Goal: Information Seeking & Learning: Learn about a topic

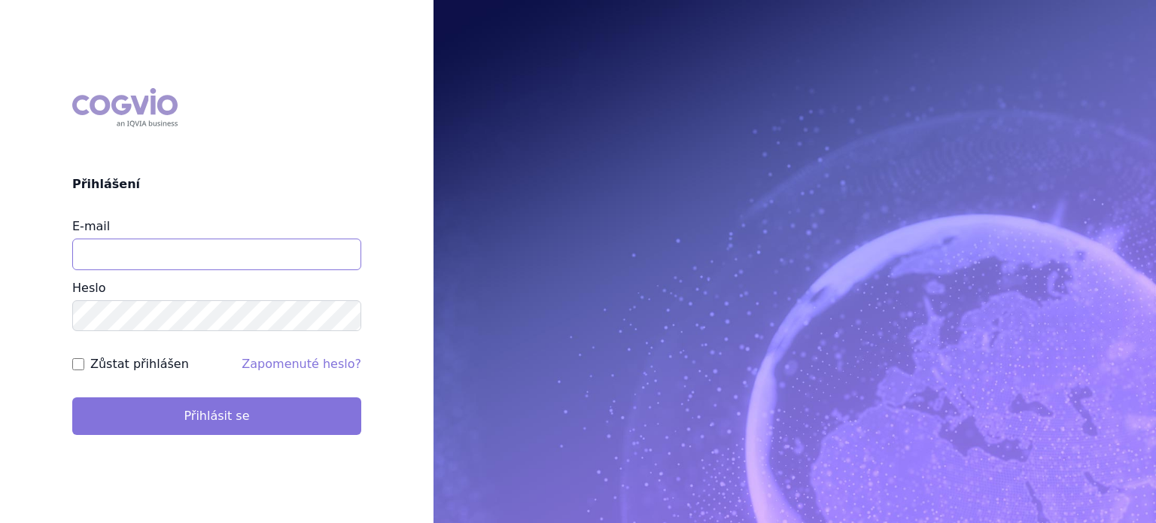
type input "lenkahr@medisonpharma.com"
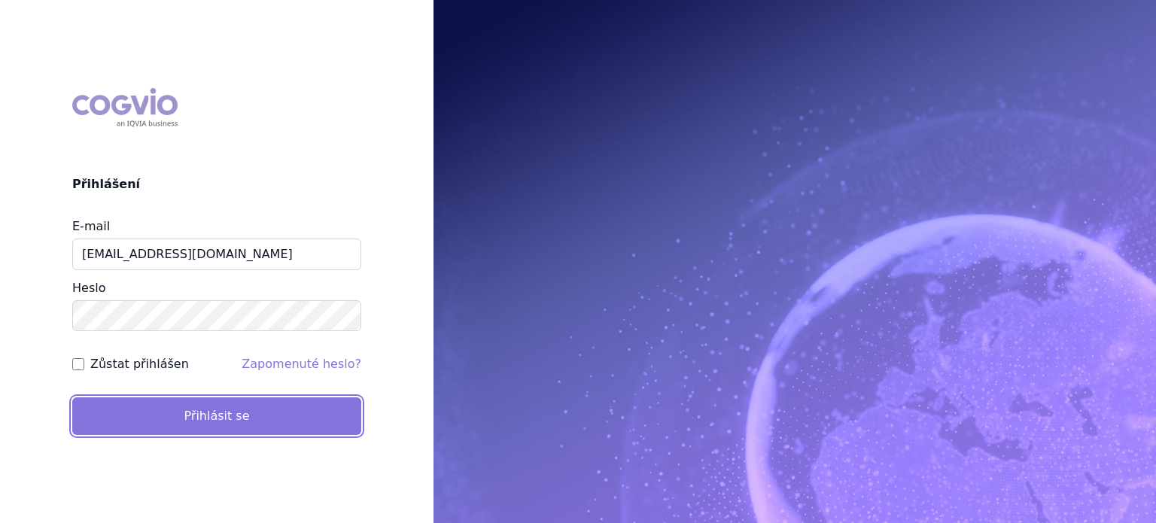
click at [286, 415] on button "Přihlásit se" at bounding box center [216, 416] width 289 height 38
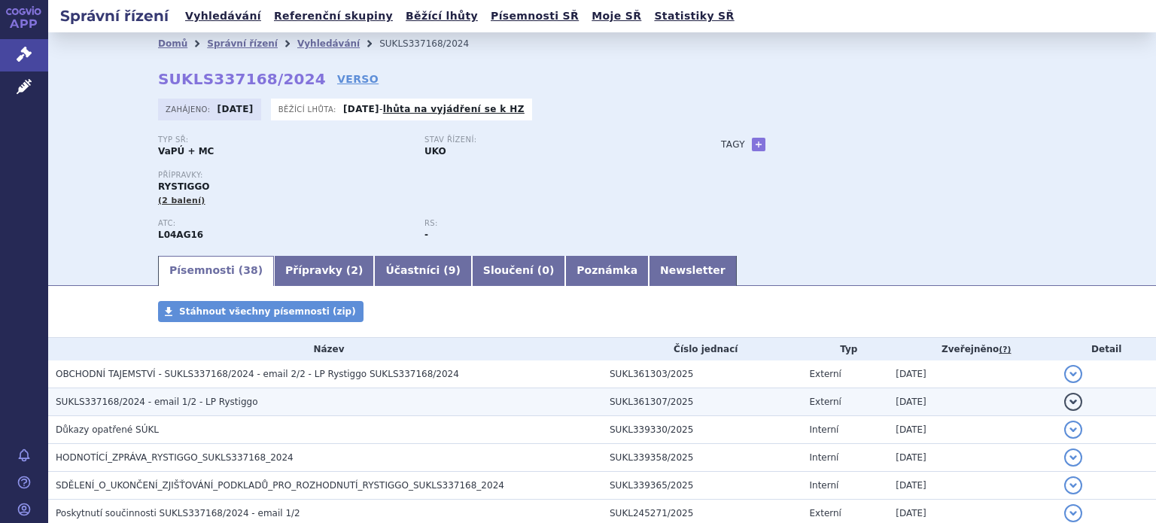
click at [160, 402] on span "SUKLS337168/2024 - email 1/2 - LP Rystiggo" at bounding box center [157, 402] width 202 height 11
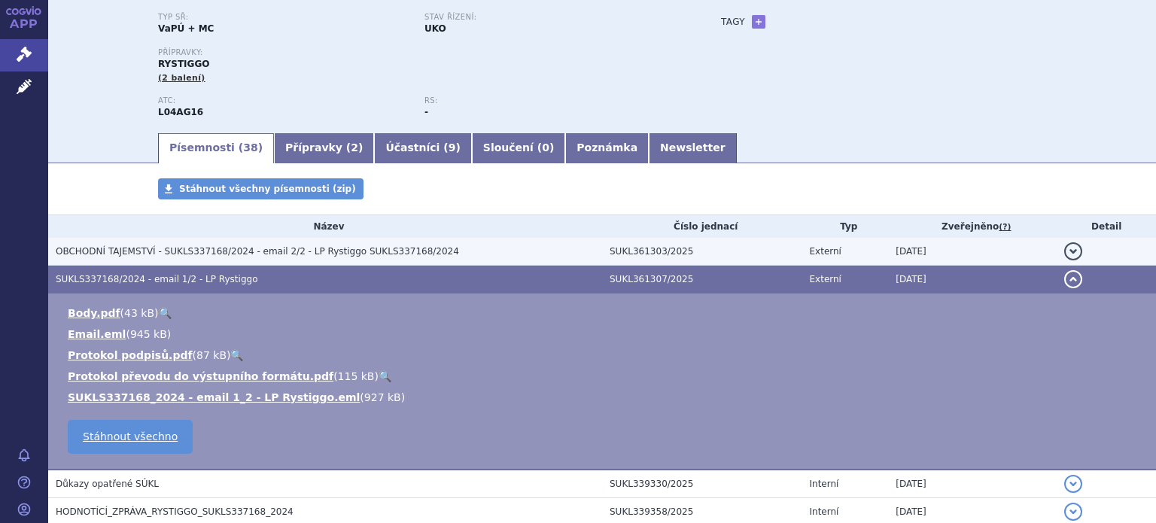
scroll to position [151, 0]
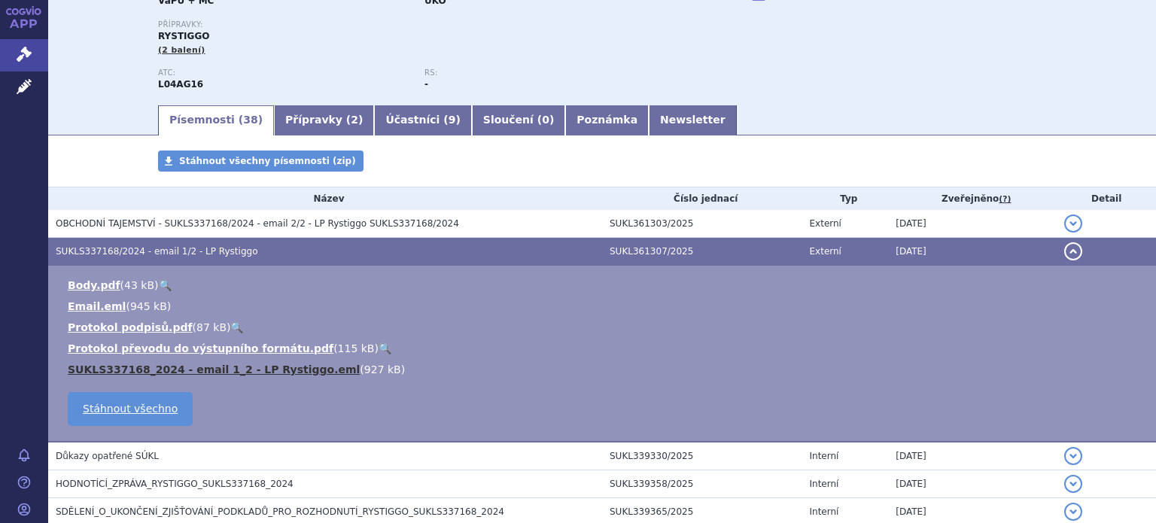
click at [210, 372] on link "SUKLS337168_2024 - email 1_2 - LP Rystiggo.eml" at bounding box center [214, 369] width 292 height 12
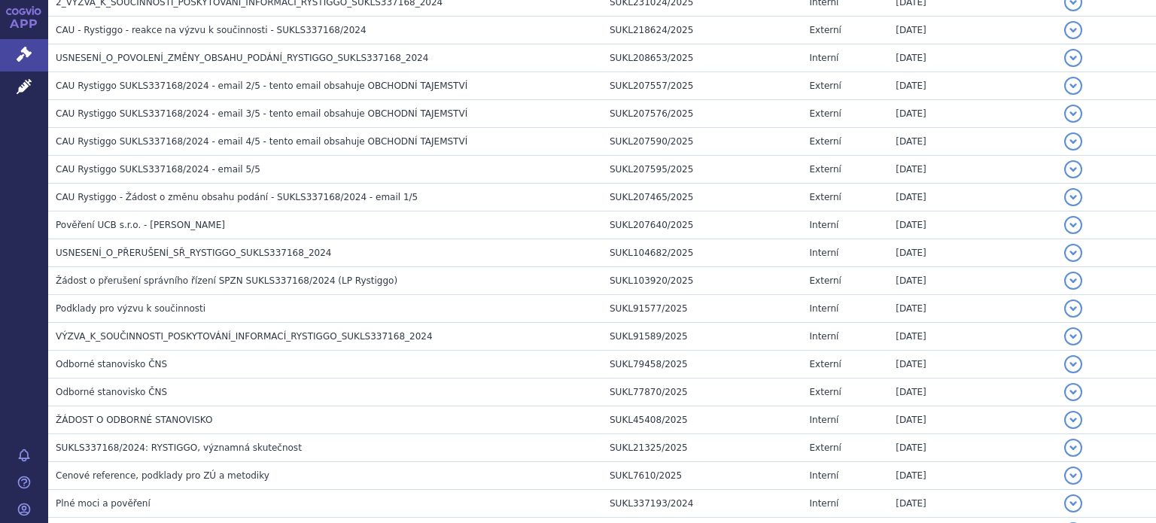
scroll to position [753, 0]
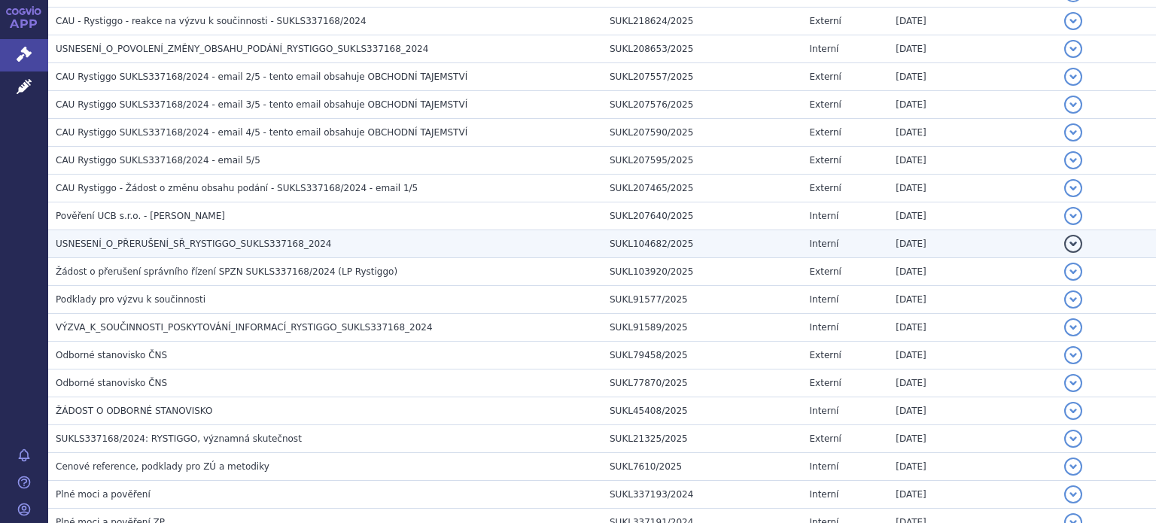
click at [228, 231] on td "USNESENÍ_O_PŘERUŠENÍ_SŘ_RYSTIGGO_SUKLS337168_2024" at bounding box center [325, 244] width 554 height 28
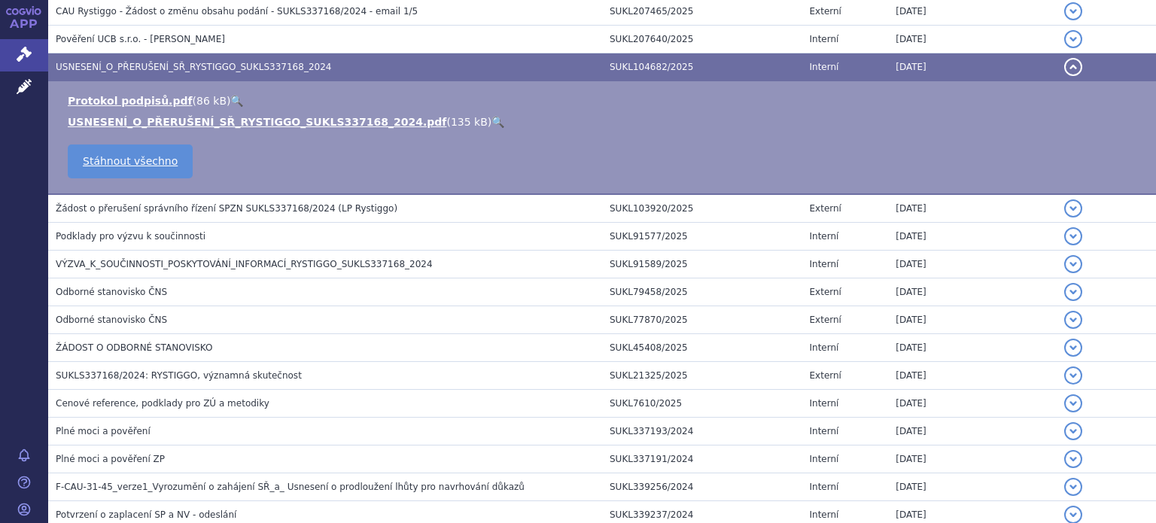
scroll to position [576, 0]
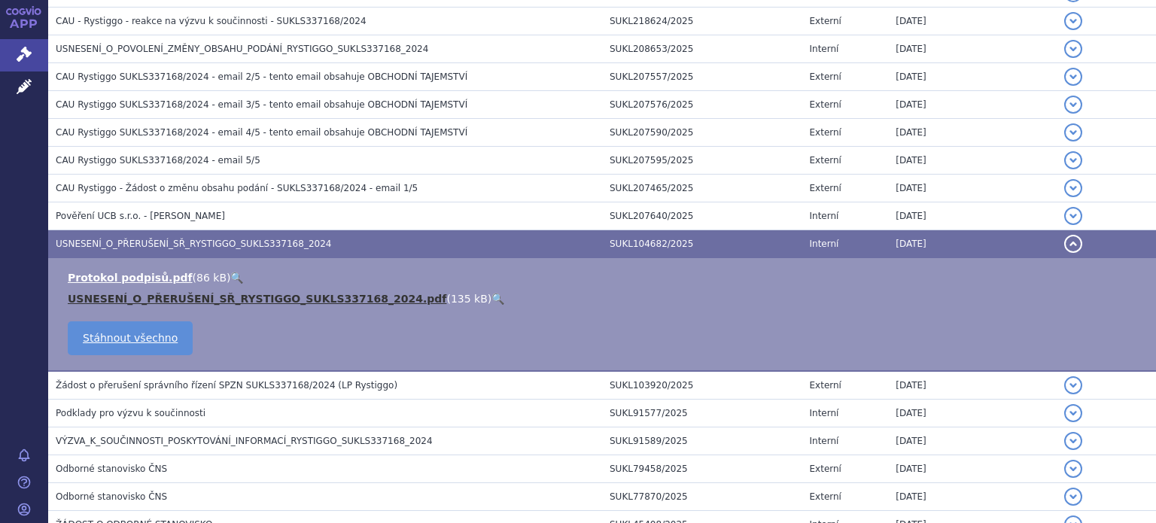
click at [202, 297] on link "USNESENÍ_O_PŘERUŠENÍ_SŘ_RYSTIGGO_SUKLS337168_2024.pdf" at bounding box center [257, 299] width 379 height 12
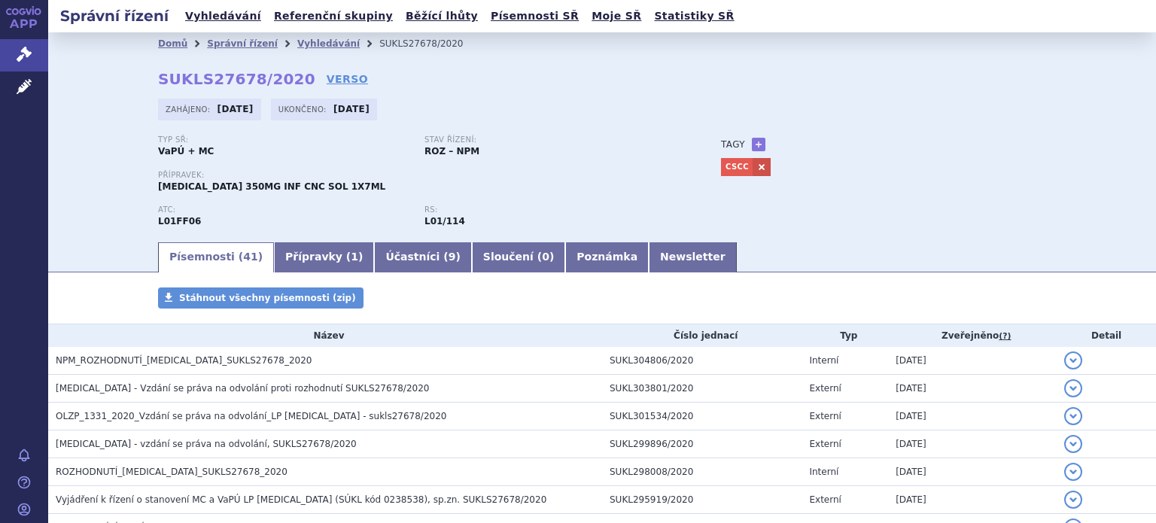
scroll to position [1185, 0]
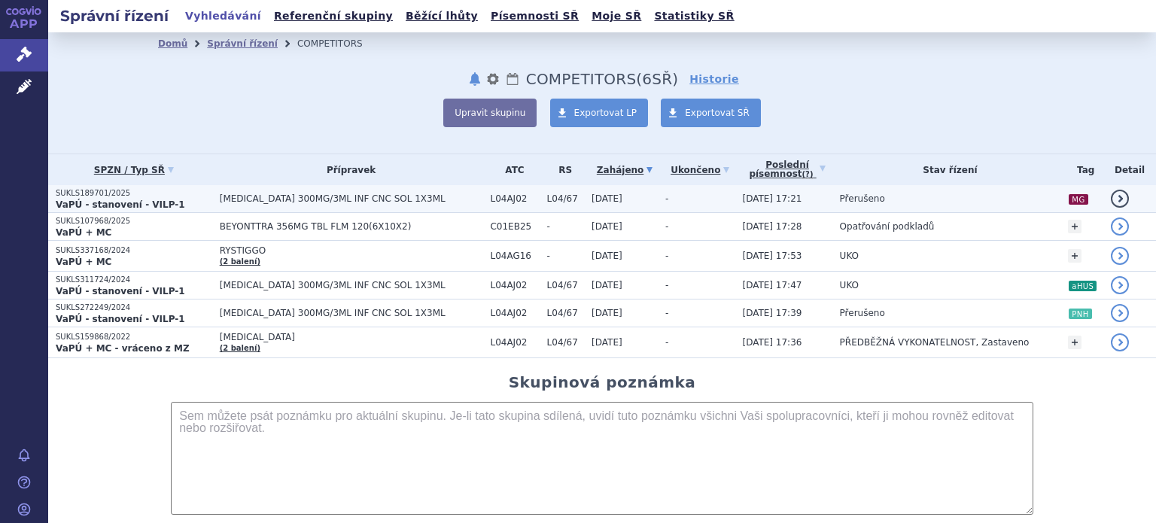
click at [330, 202] on span "ULTOMIRIS 300MG/3ML INF CNC SOL 1X3ML" at bounding box center [351, 198] width 263 height 11
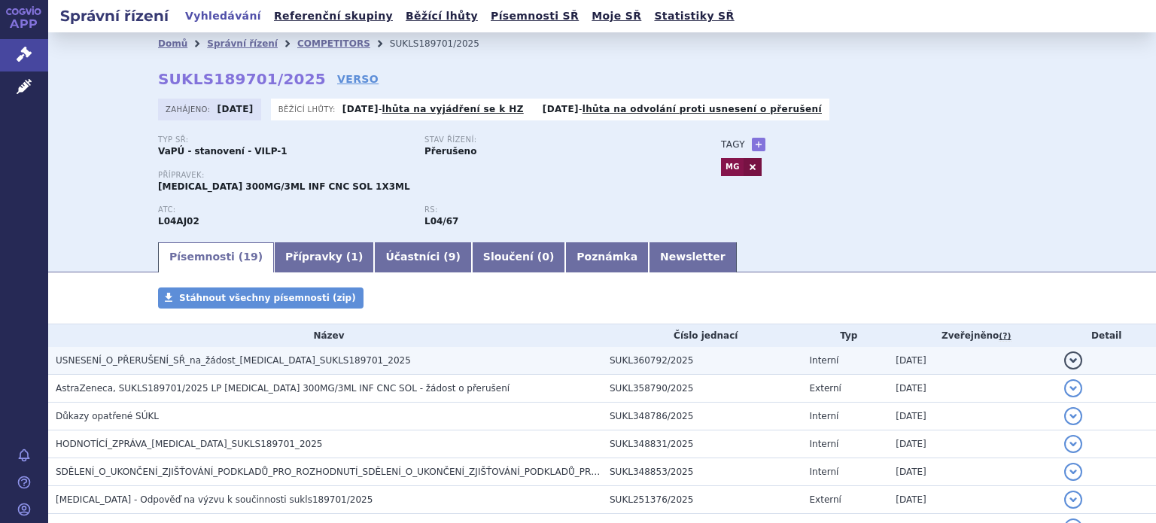
click at [226, 359] on span "USNESENÍ_O_PŘERUŠENÍ_SŘ_na_žádost_[MEDICAL_DATA]_SUKLS189701_2025" at bounding box center [233, 360] width 355 height 11
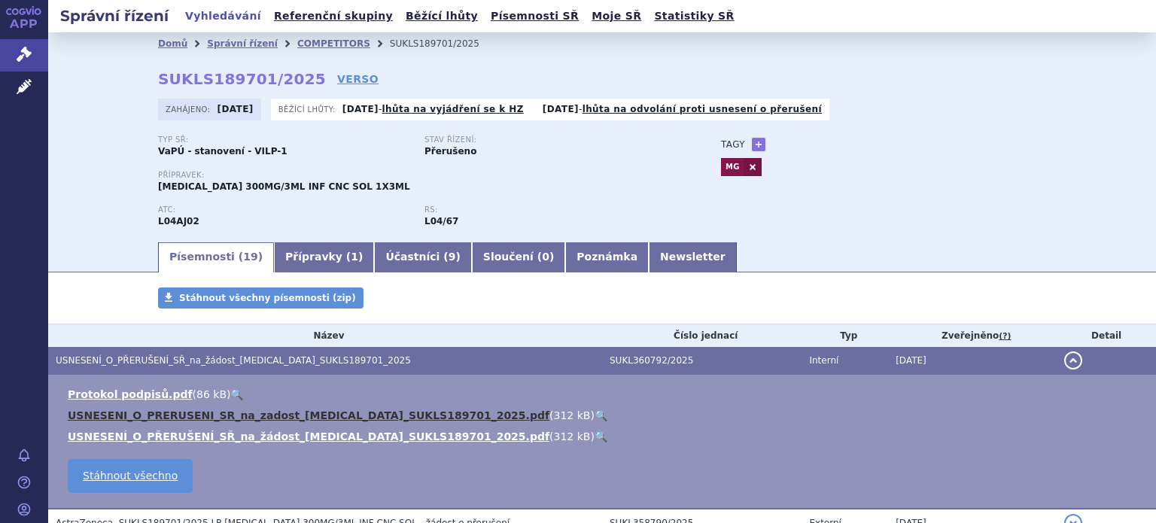
click at [247, 410] on link "USNESENI_O_PRERUSENI_SR_na_zadost_[MEDICAL_DATA]_SUKLS189701_2025.pdf" at bounding box center [309, 415] width 482 height 12
